Goal: Task Accomplishment & Management: Use online tool/utility

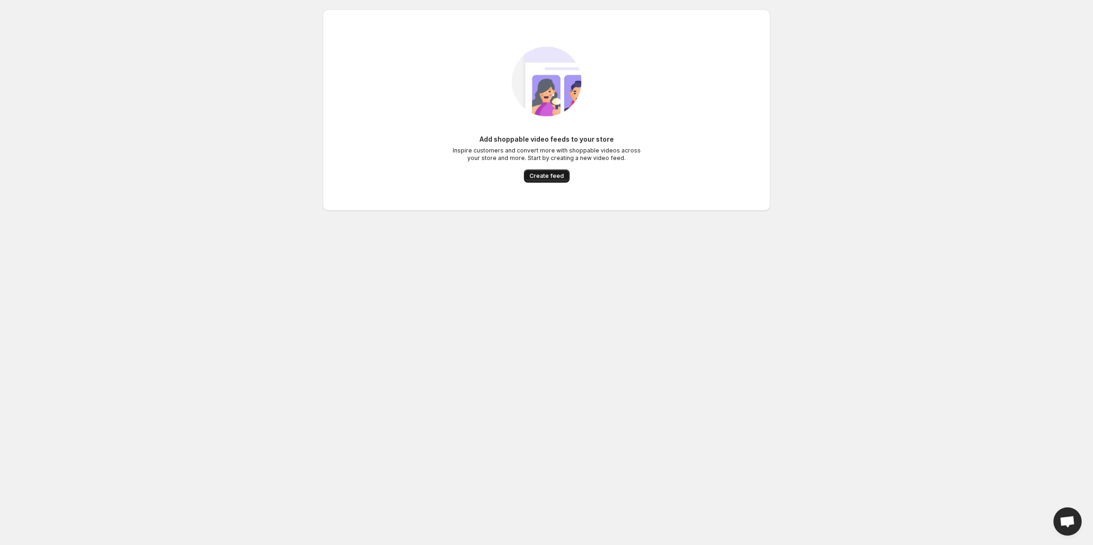
click at [550, 178] on span "Create feed" at bounding box center [546, 176] width 34 height 8
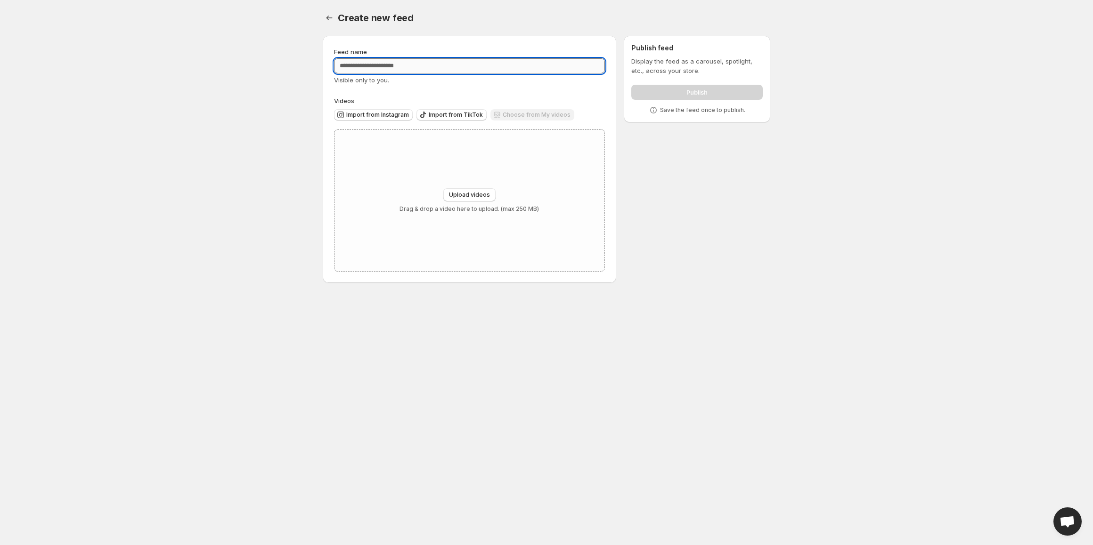
click at [413, 65] on input "Feed name" at bounding box center [469, 65] width 271 height 15
click at [671, 59] on p "Display the feed as a carousel, spotlight, etc., across your store." at bounding box center [696, 66] width 131 height 19
click at [414, 170] on div "Upload videos Drag & drop a video here to upload. (max 250 MB)" at bounding box center [469, 200] width 270 height 141
type input "**********"
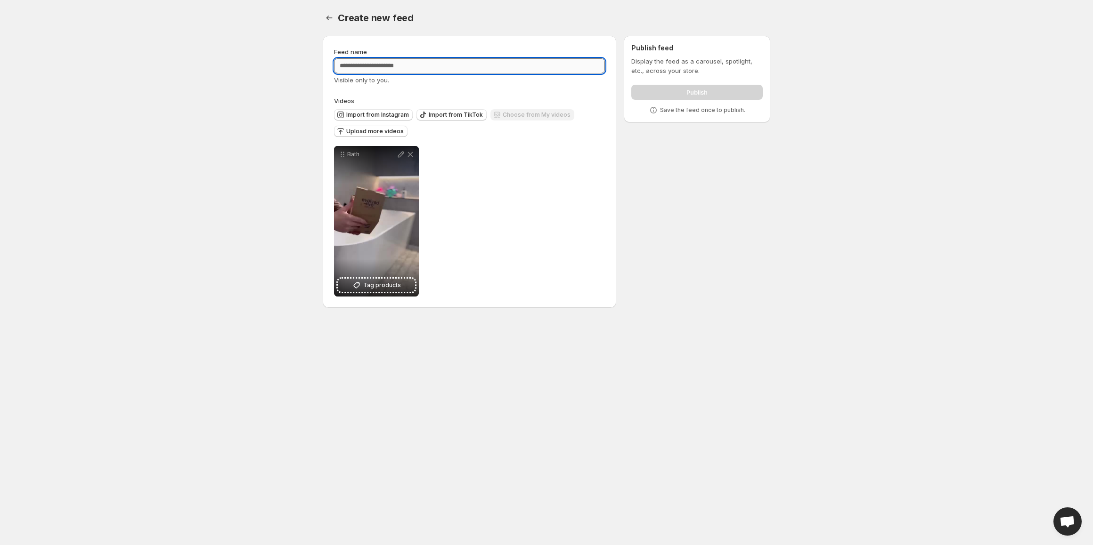
click at [487, 69] on input "Feed name" at bounding box center [469, 65] width 271 height 15
click at [434, 65] on input "Feed name" at bounding box center [469, 65] width 271 height 15
type input "**********"
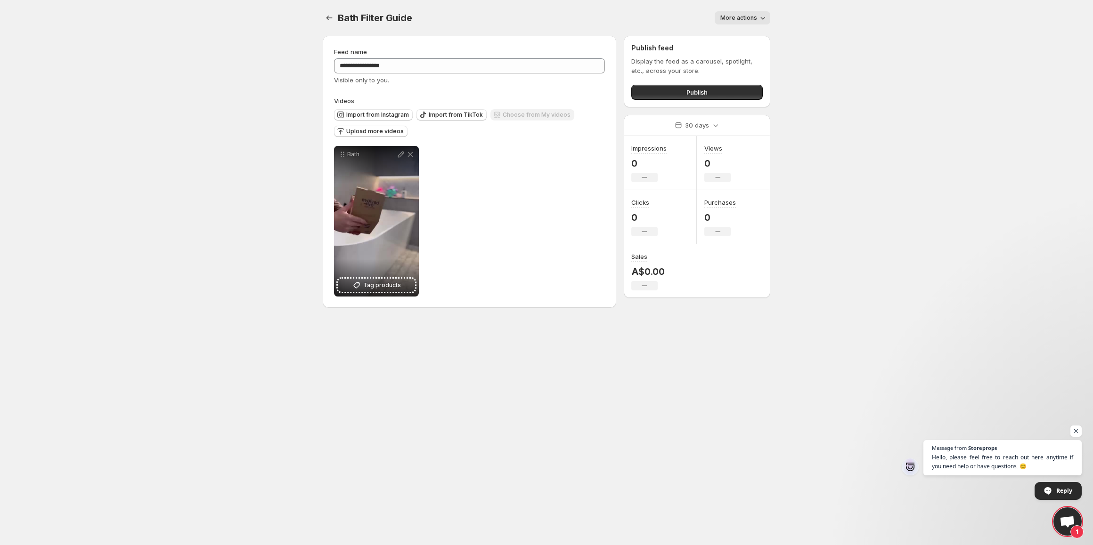
click at [743, 16] on span "More actions" at bounding box center [738, 18] width 37 height 8
click at [746, 13] on button "More actions" at bounding box center [742, 17] width 56 height 13
click at [324, 17] on icon "Settings" at bounding box center [328, 17] width 9 height 9
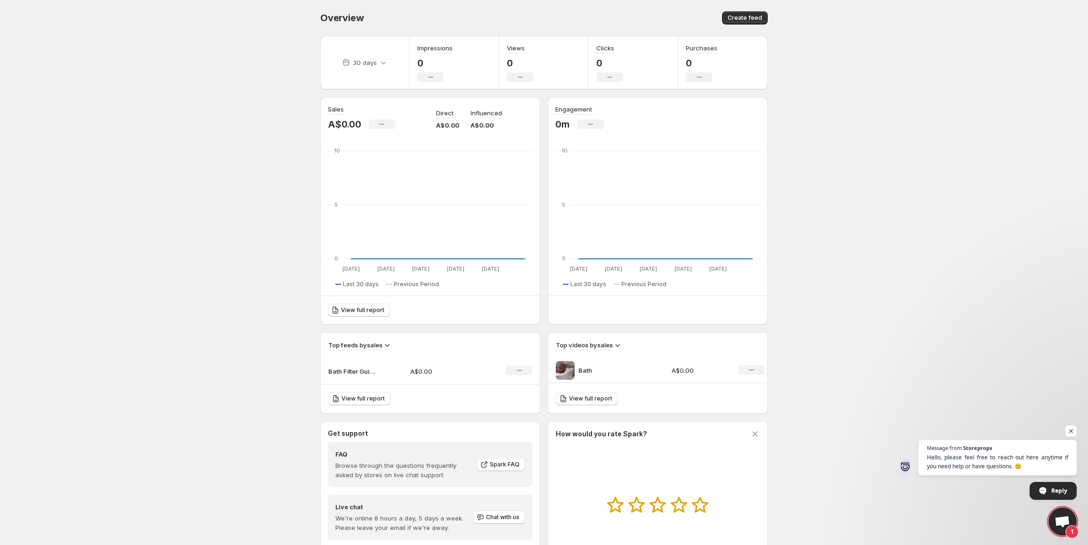
click at [568, 366] on img at bounding box center [565, 370] width 19 height 19
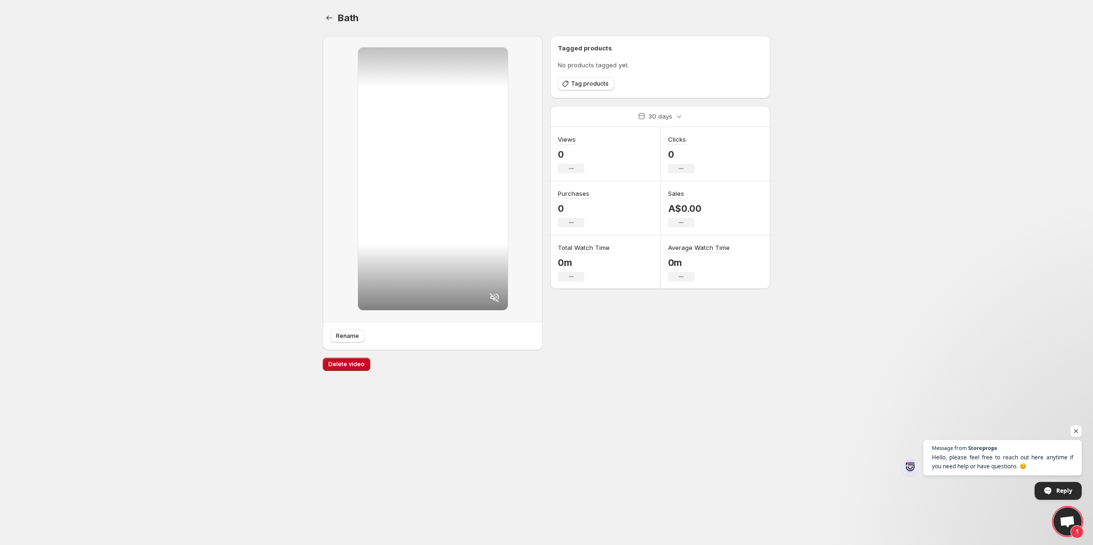
click at [1063, 514] on span "1" at bounding box center [1067, 522] width 28 height 28
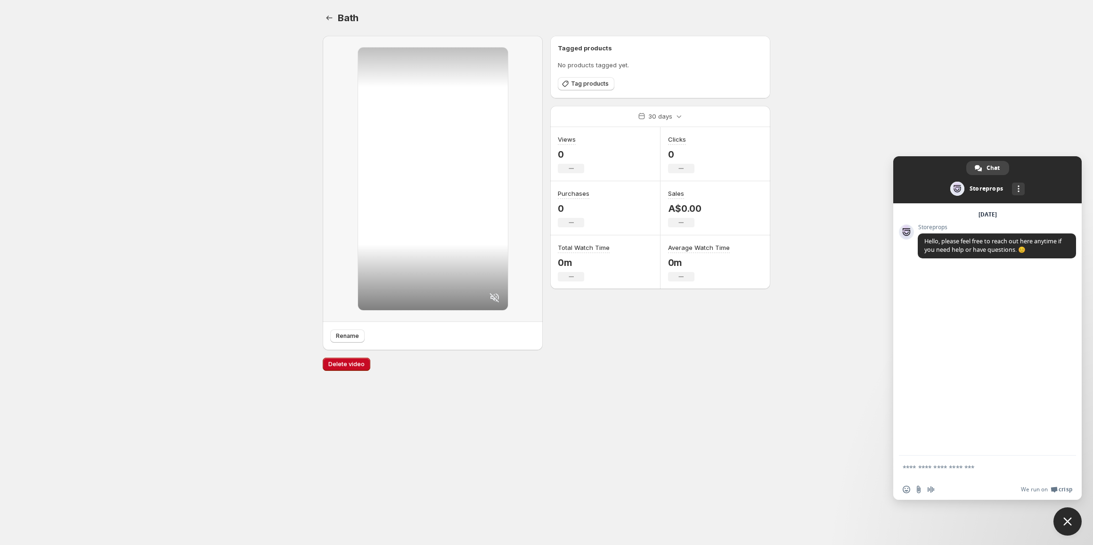
click at [957, 457] on form at bounding box center [976, 468] width 149 height 25
click at [953, 468] on textarea "Compose your message..." at bounding box center [976, 468] width 149 height 8
click at [1030, 462] on form "**********" at bounding box center [976, 468] width 149 height 25
click at [1023, 467] on textarea "**********" at bounding box center [976, 468] width 149 height 8
type textarea "**********"
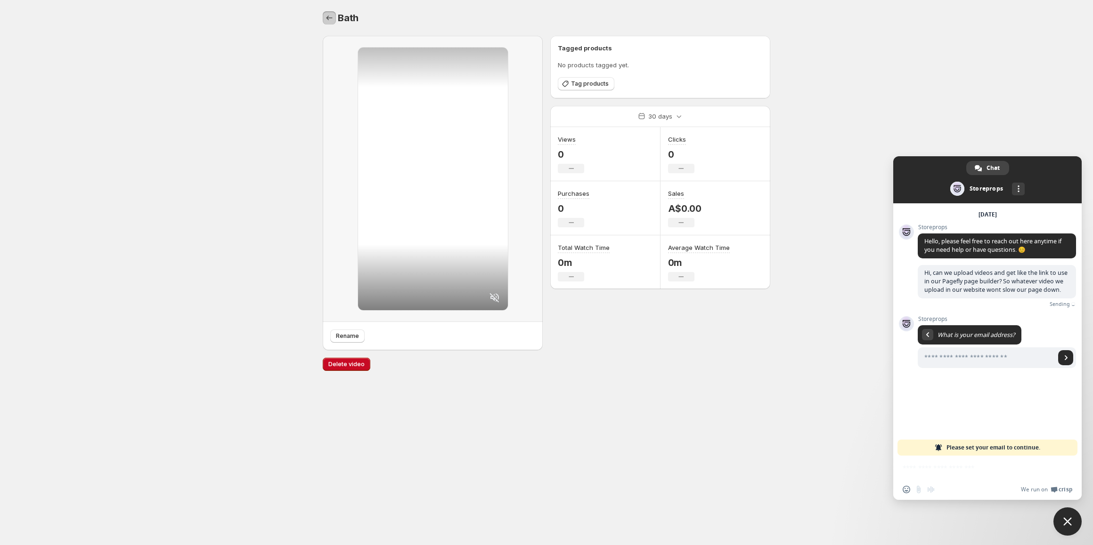
click at [324, 21] on button "Settings" at bounding box center [329, 17] width 13 height 13
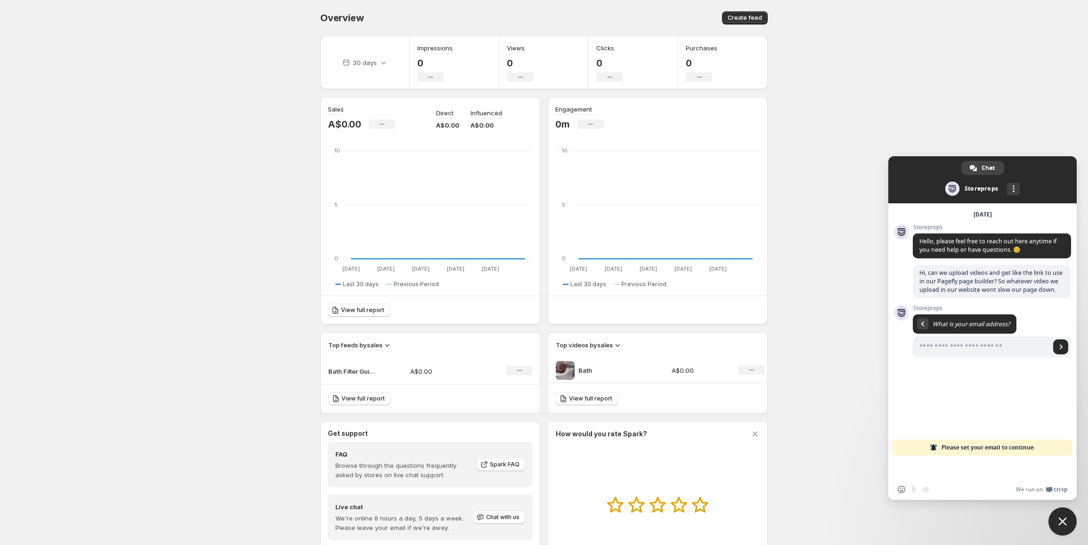
click at [747, 370] on div "No change" at bounding box center [751, 369] width 26 height 9
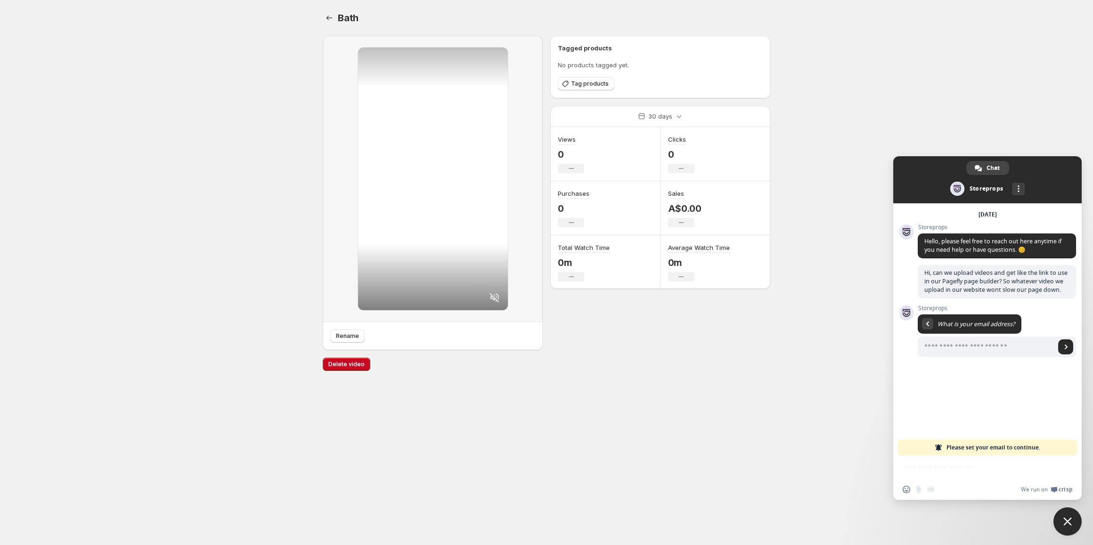
click at [450, 239] on div at bounding box center [433, 179] width 150 height 263
click at [977, 450] on span "Please set your email to continue." at bounding box center [993, 448] width 94 height 16
type input "**********"
click at [1066, 349] on span "Send" at bounding box center [1065, 347] width 15 height 15
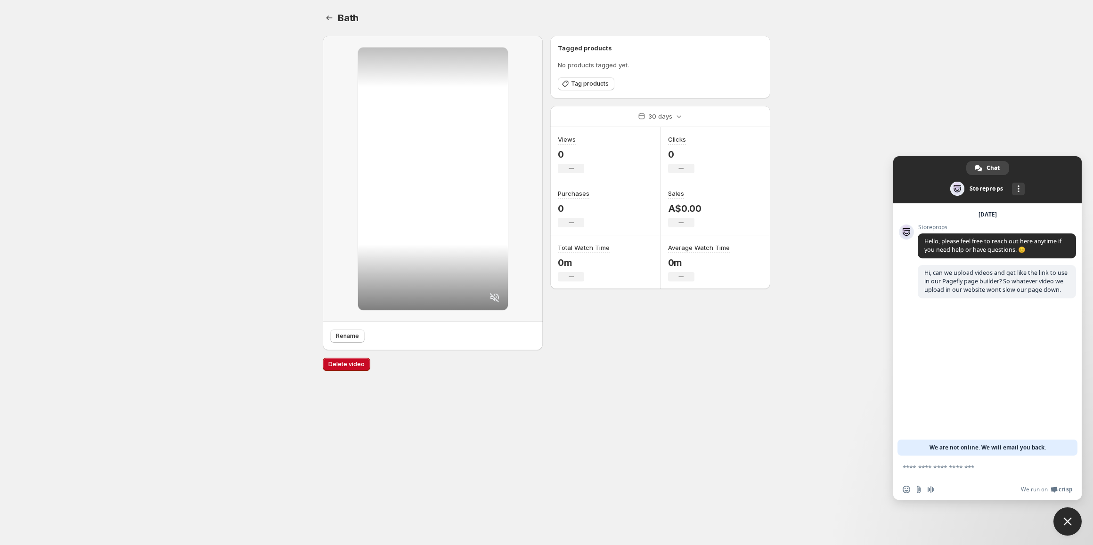
click at [994, 468] on textarea "Compose your message..." at bounding box center [976, 468] width 149 height 8
click at [326, 17] on icon "Settings" at bounding box center [328, 17] width 9 height 9
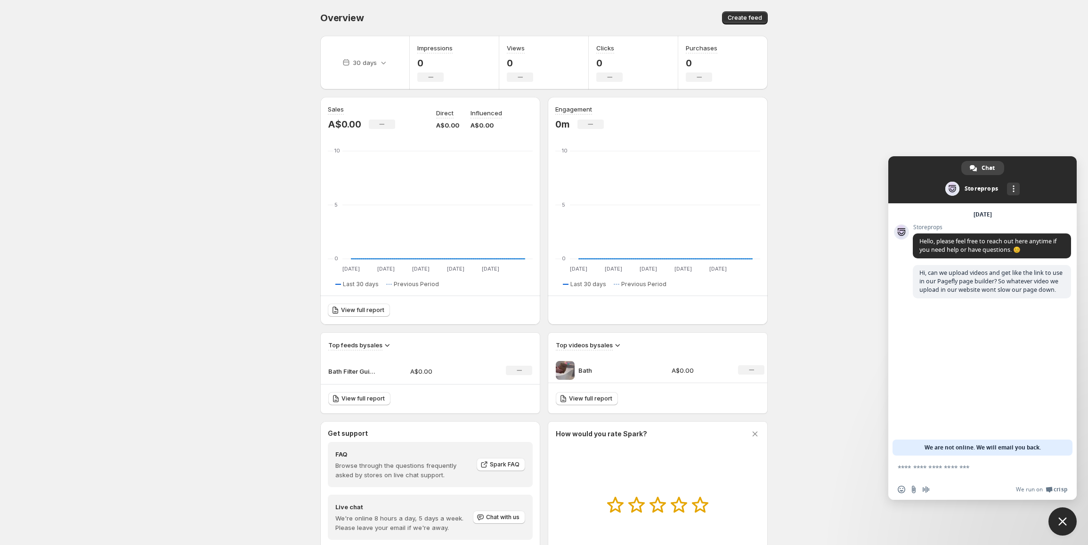
click at [140, 113] on body "Home Feeds Videos Subscription Settings Overview. This page is ready Overview C…" at bounding box center [544, 272] width 1088 height 545
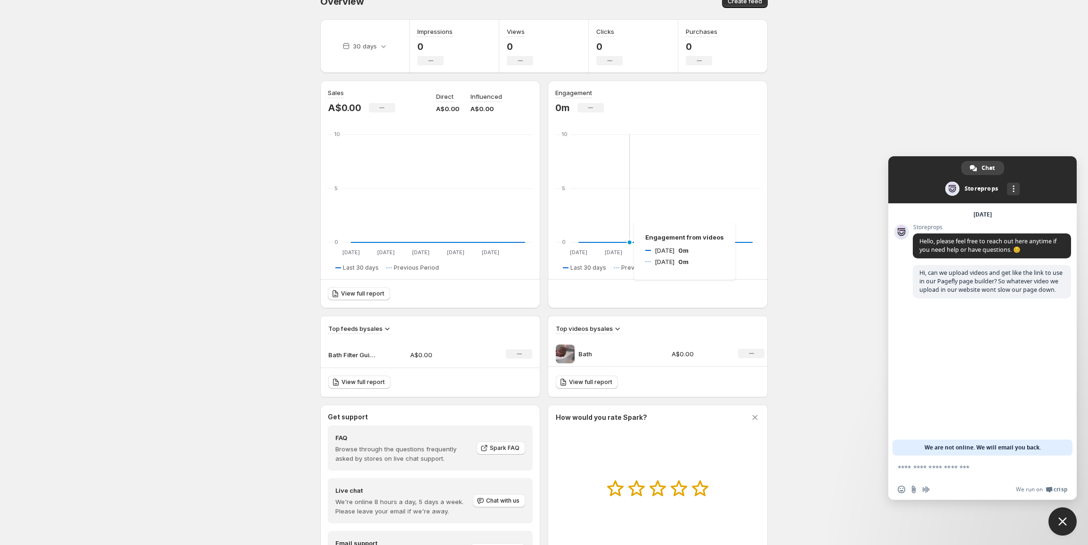
scroll to position [78, 0]
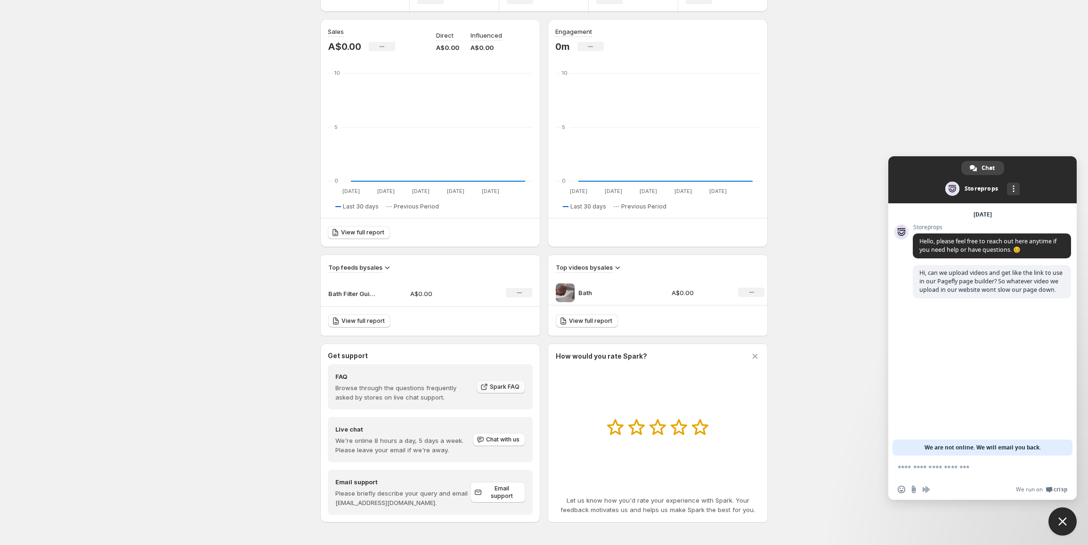
click at [487, 388] on icon at bounding box center [484, 388] width 6 height 6
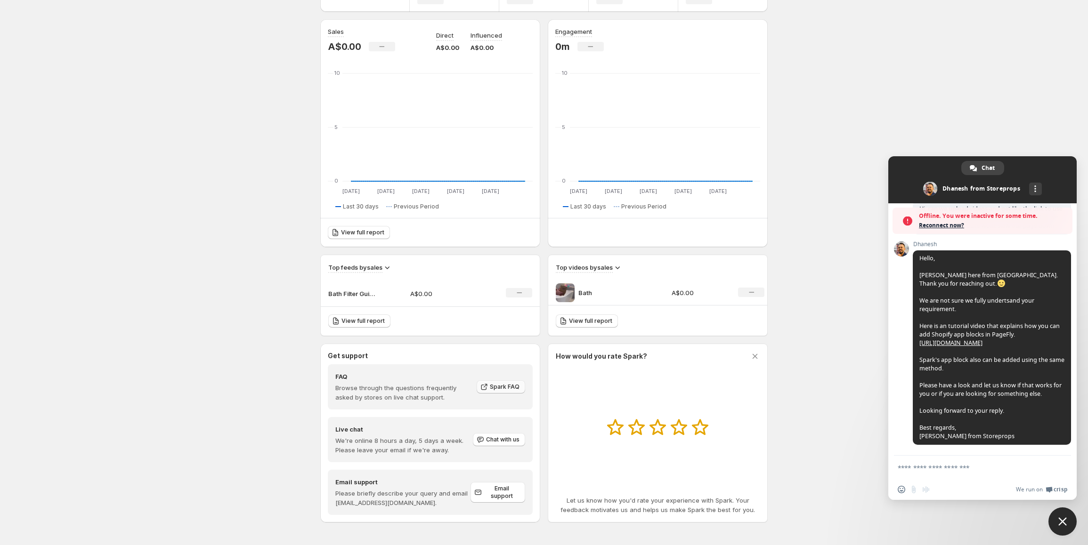
click at [488, 387] on icon at bounding box center [483, 386] width 9 height 9
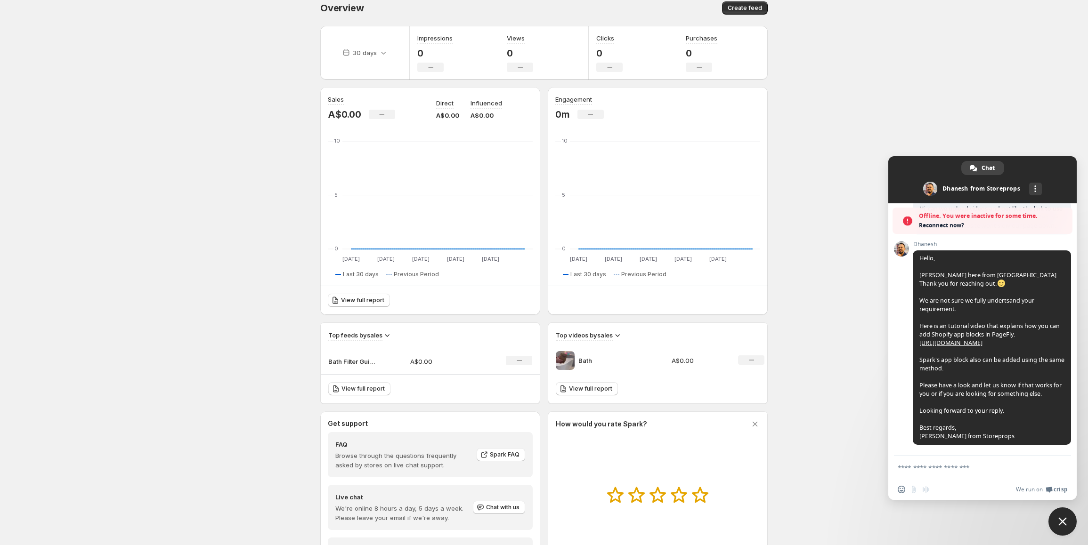
scroll to position [0, 0]
